Goal: Find specific page/section: Find specific page/section

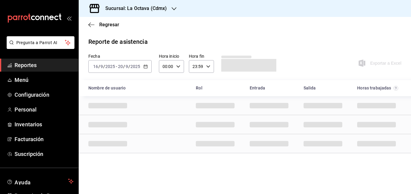
click at [60, 67] on span "Reportes" at bounding box center [44, 65] width 59 height 8
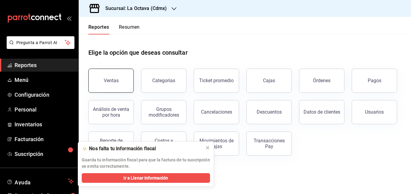
click at [113, 73] on button "Ventas" at bounding box center [110, 81] width 45 height 24
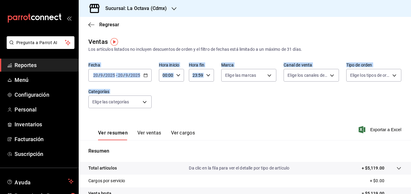
drag, startPoint x: 406, startPoint y: 50, endPoint x: 412, endPoint y: 140, distance: 89.8
click at [411, 140] on html "Pregunta a Parrot AI Reportes Menú Configuración Personal Inventarios Facturaci…" at bounding box center [205, 97] width 411 height 194
drag, startPoint x: 412, startPoint y: 140, endPoint x: 393, endPoint y: 49, distance: 92.6
click at [393, 49] on div "Los artículos listados no incluyen descuentos de orden y el filtro de fechas es…" at bounding box center [244, 49] width 313 height 6
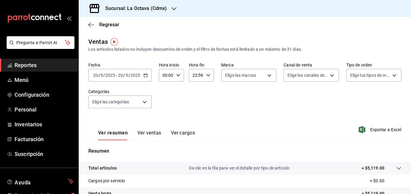
scroll to position [96, 0]
